Goal: Transaction & Acquisition: Purchase product/service

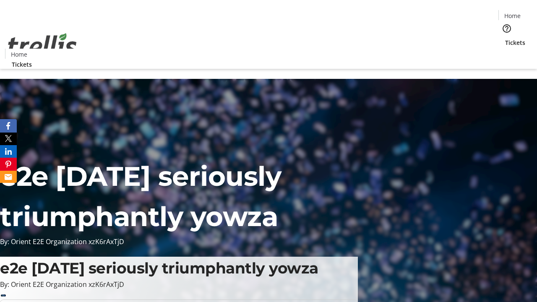
click at [505, 38] on span "Tickets" at bounding box center [515, 42] width 20 height 9
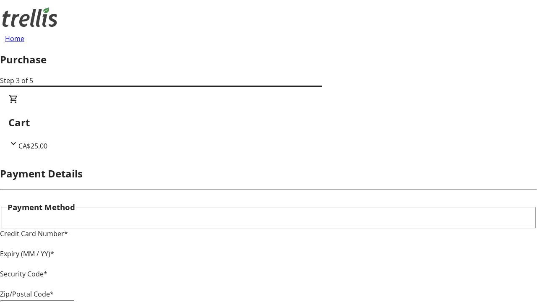
type input "V1Y 0C2"
